Goal: Task Accomplishment & Management: Manage account settings

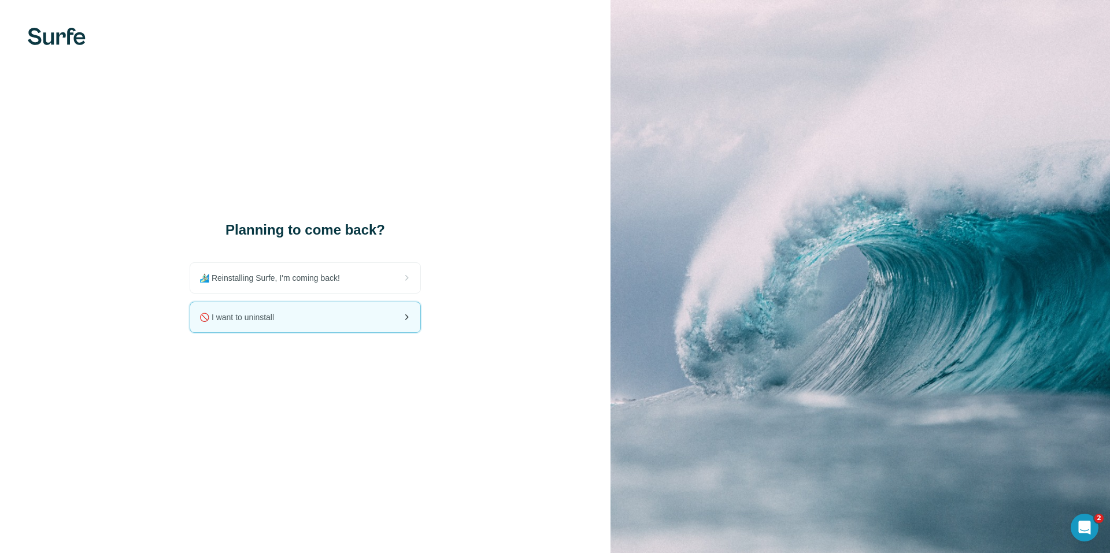
click at [313, 318] on div "🚫 I want to uninstall" at bounding box center [305, 317] width 230 height 30
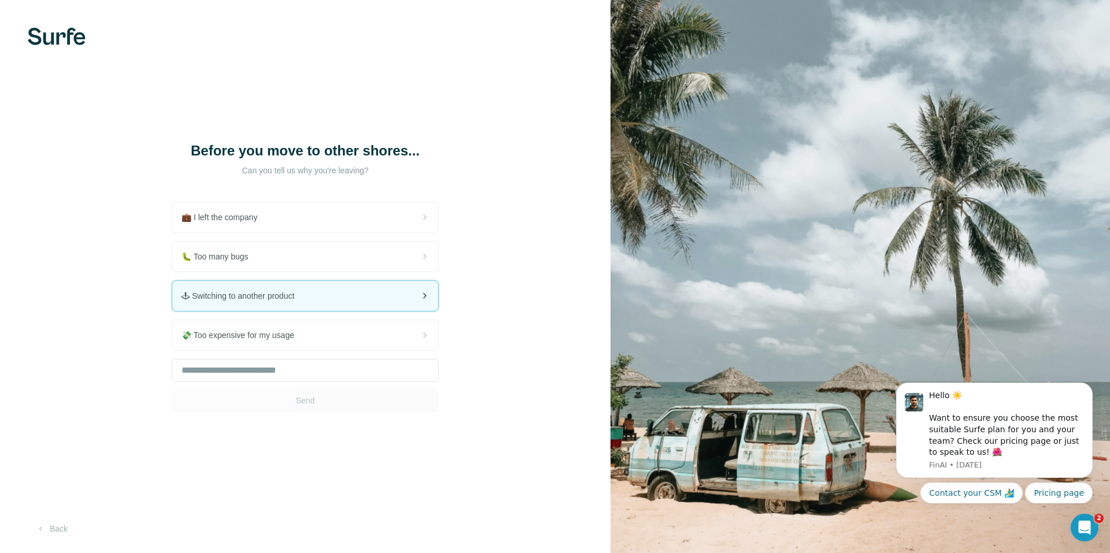
click at [364, 308] on div "🕹 Switching to another product" at bounding box center [305, 296] width 266 height 30
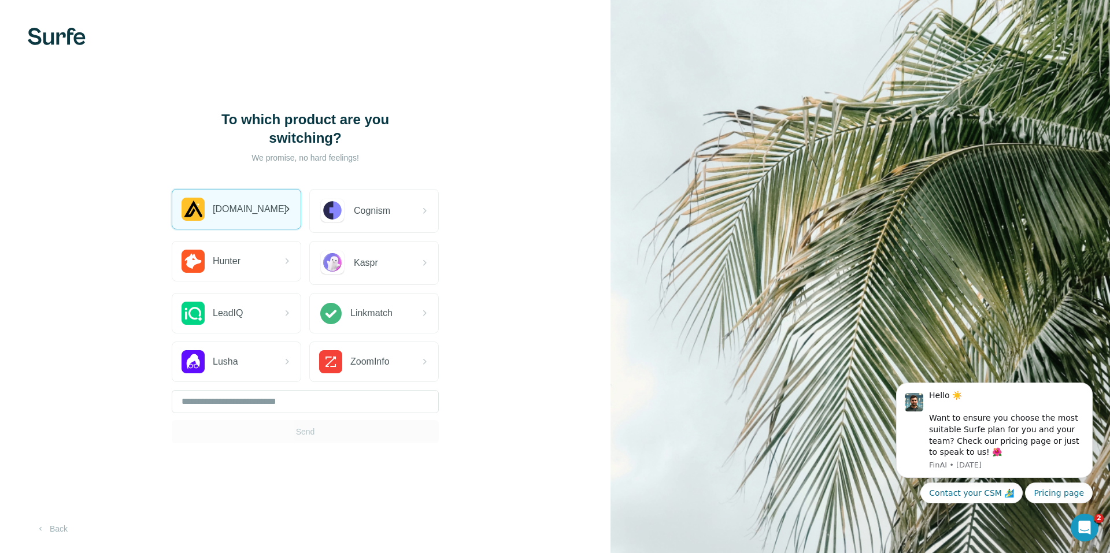
click at [261, 214] on div "[DOMAIN_NAME]" at bounding box center [236, 209] width 128 height 39
